Goal: Task Accomplishment & Management: Use online tool/utility

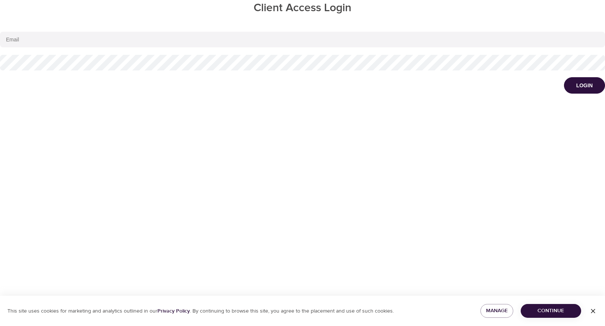
click at [261, 38] on input "email" at bounding box center [302, 40] width 605 height 16
type input "[PERSON_NAME][EMAIL_ADDRESS][DOMAIN_NAME]"
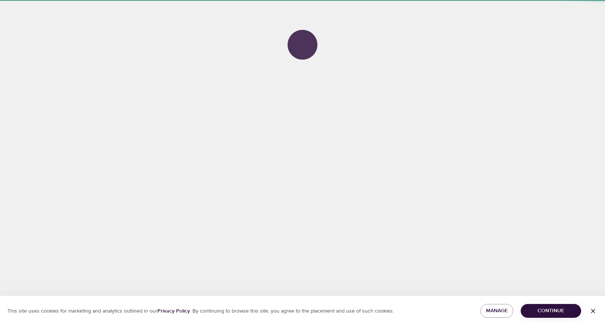
select select "63"
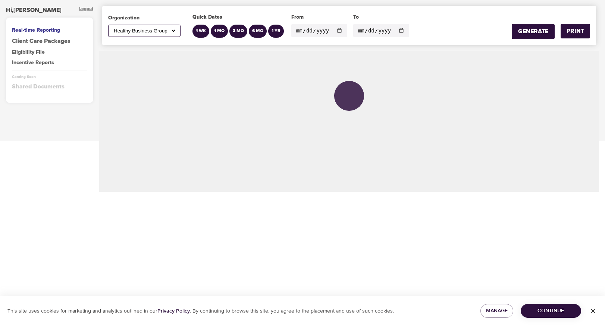
click at [18, 52] on div "Eligibility File" at bounding box center [49, 52] width 75 height 7
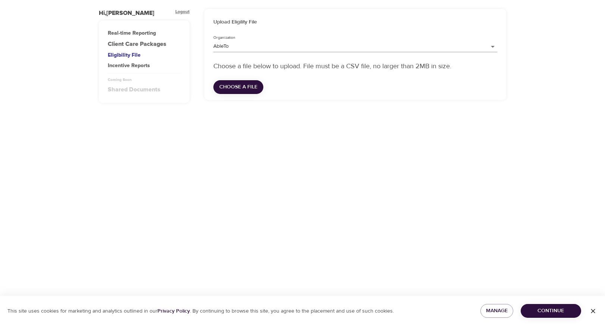
click at [244, 44] on body "Hi, [PERSON_NAME] Real-time Reporting Client Care Packages Eligibility File Inc…" at bounding box center [302, 163] width 605 height 326
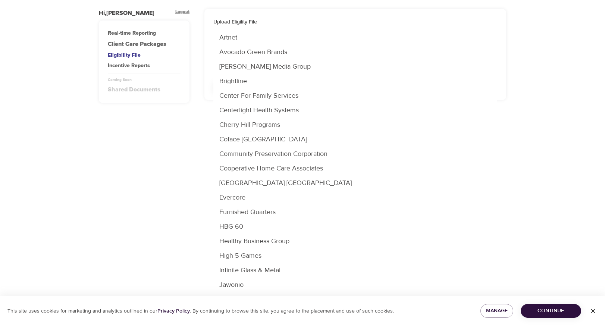
scroll to position [18, 0]
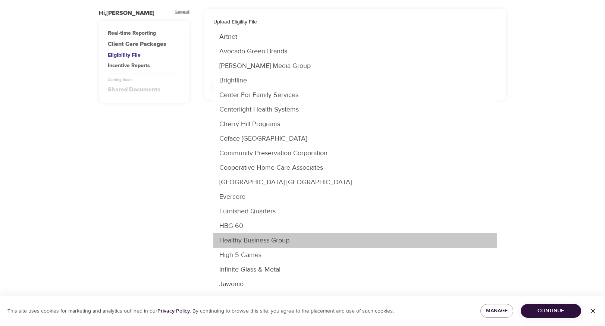
click at [245, 240] on li "Healthy Business Group" at bounding box center [356, 240] width 284 height 15
type input "63"
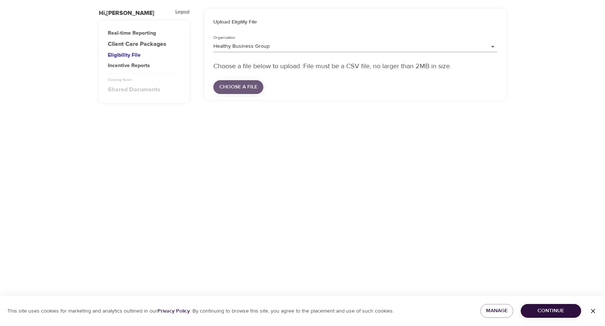
click at [245, 88] on span "Choose a file" at bounding box center [238, 86] width 38 height 9
click at [243, 85] on span "Choose a file" at bounding box center [238, 86] width 38 height 9
